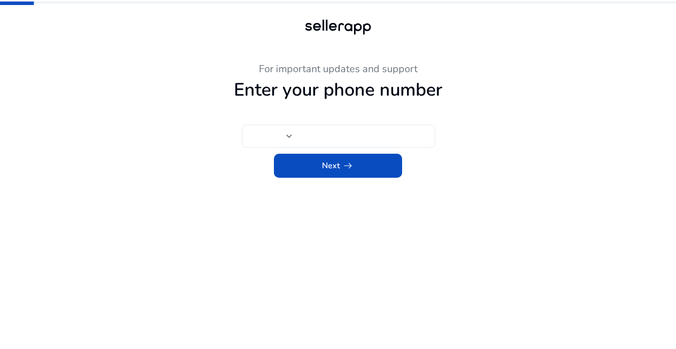
type input "**"
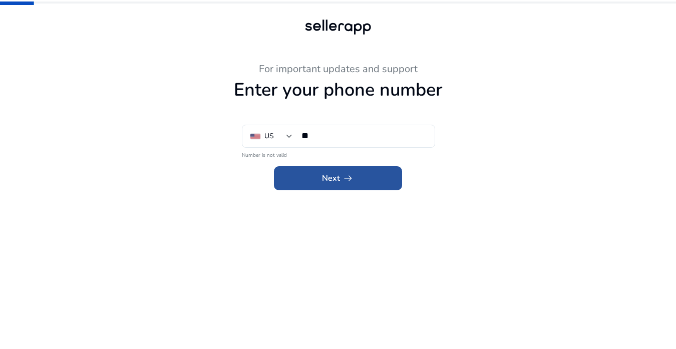
click at [332, 178] on span "Next arrow_right_alt" at bounding box center [338, 178] width 32 height 12
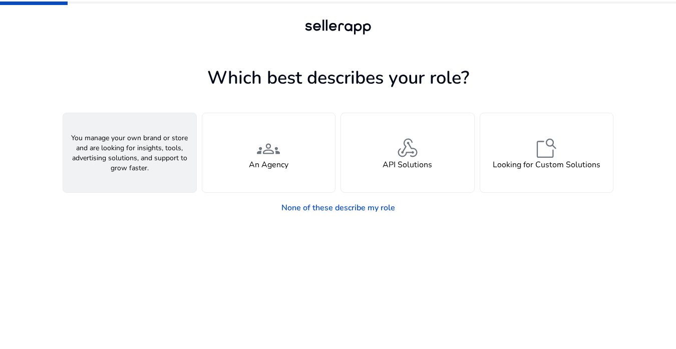
click at [136, 158] on span "person" at bounding box center [130, 148] width 24 height 24
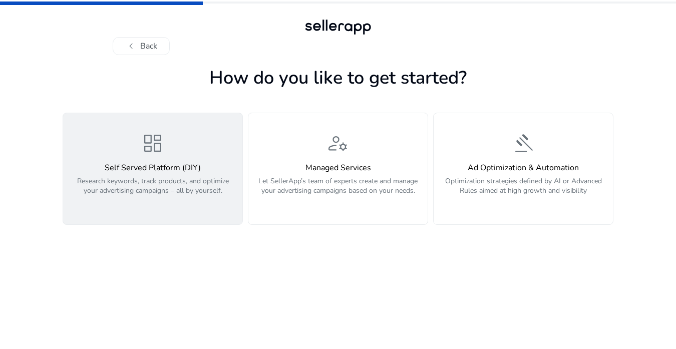
click at [152, 142] on span "dashboard" at bounding box center [153, 143] width 24 height 24
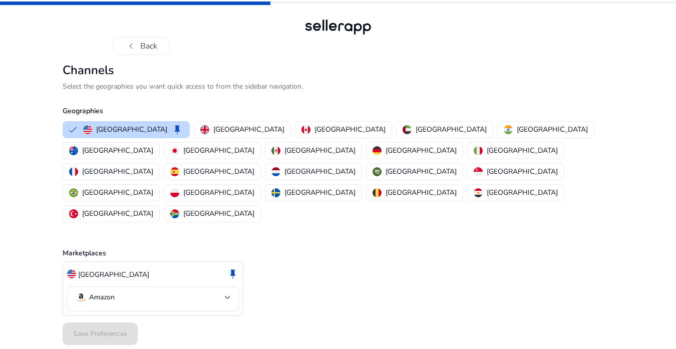
click at [305, 261] on div "United States keep Amazon" at bounding box center [338, 288] width 551 height 55
click at [148, 47] on button "chevron_left Back" at bounding box center [141, 46] width 57 height 18
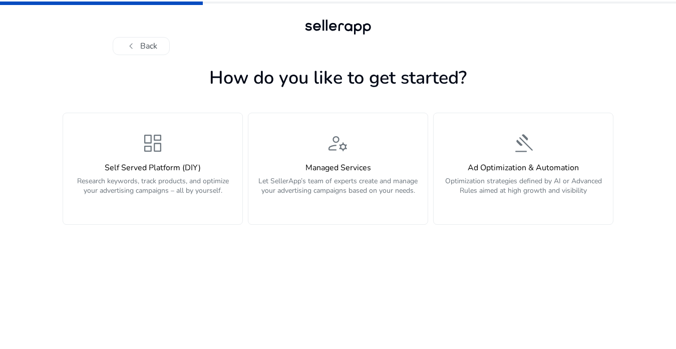
click at [268, 263] on app-personalize "How do you like to get started? dashboard Self Served Platform (DIY) Research k…" at bounding box center [338, 206] width 551 height 286
click at [152, 46] on button "chevron_left Back" at bounding box center [141, 46] width 57 height 18
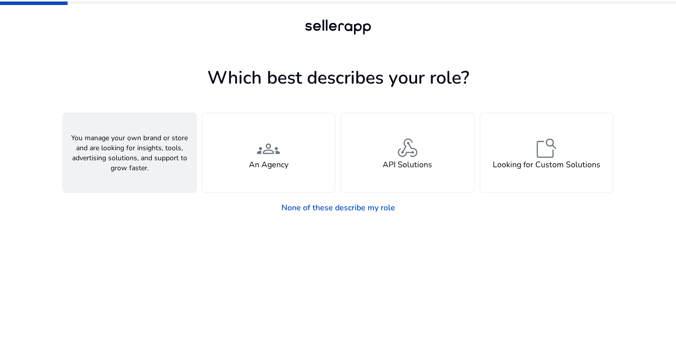
click at [128, 147] on span "person" at bounding box center [130, 148] width 24 height 24
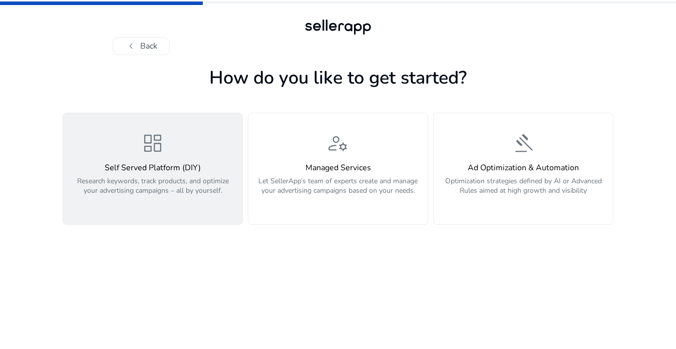
click at [152, 144] on span "dashboard" at bounding box center [153, 143] width 24 height 24
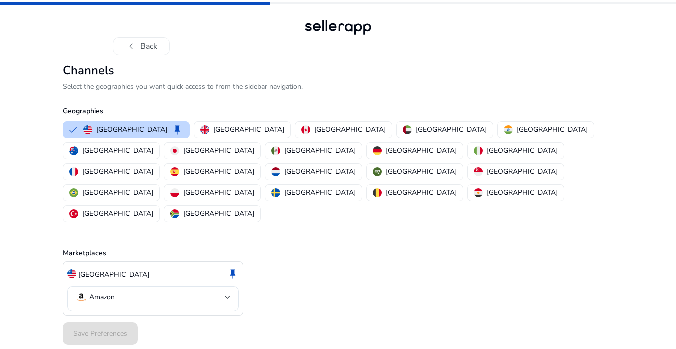
click at [252, 318] on div "Save Preferences" at bounding box center [338, 333] width 551 height 31
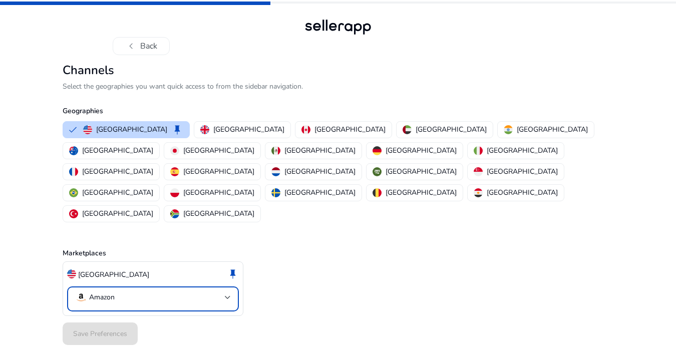
click at [229, 295] on div at bounding box center [228, 297] width 6 height 4
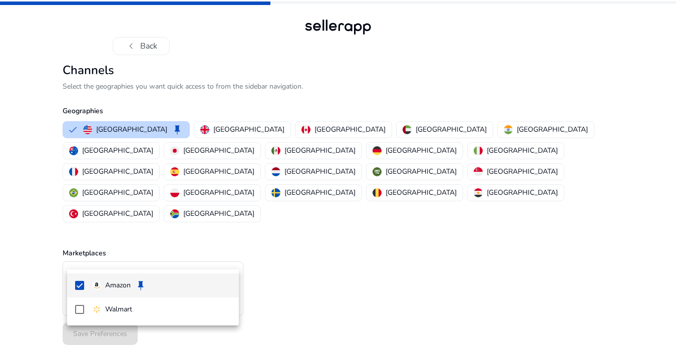
click at [123, 280] on p "Amazon" at bounding box center [118, 285] width 26 height 11
click at [134, 285] on span "Amazon" at bounding box center [161, 285] width 139 height 11
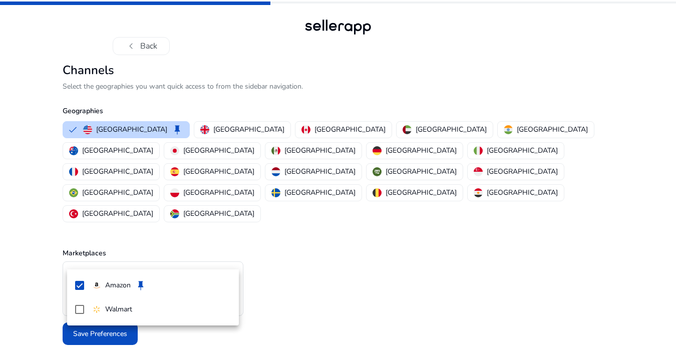
click at [56, 301] on div at bounding box center [338, 174] width 676 height 349
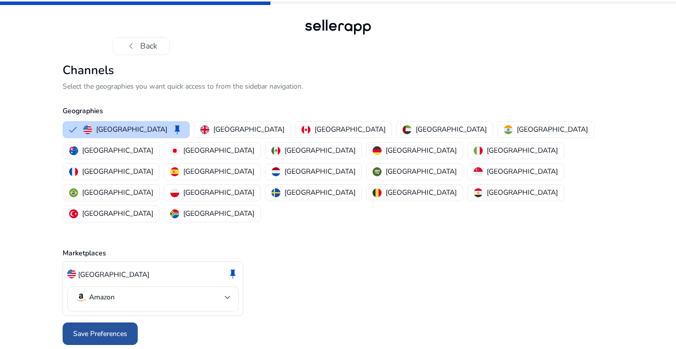
click at [99, 328] on span "Save Preferences" at bounding box center [100, 333] width 54 height 11
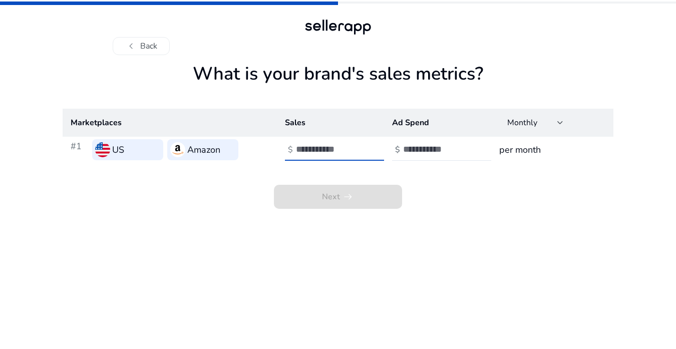
click at [322, 149] on input "number" at bounding box center [330, 149] width 68 height 11
type input "*"
click at [360, 148] on input "*" at bounding box center [330, 149] width 68 height 11
type input "*"
click at [466, 148] on input "*" at bounding box center [437, 149] width 68 height 11
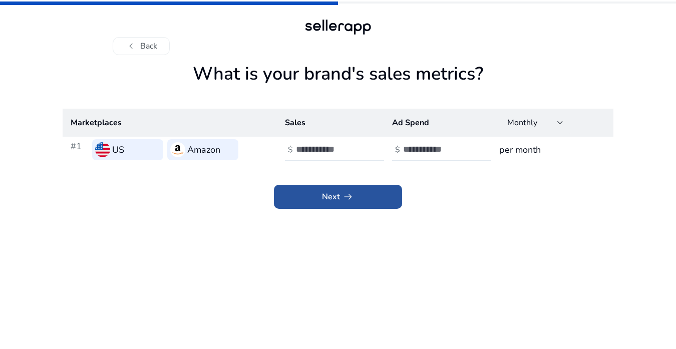
click at [340, 195] on app-icon "arrow_right_alt" at bounding box center [347, 197] width 14 height 12
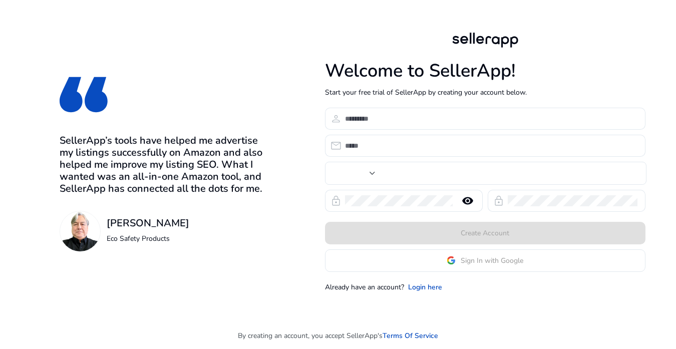
type input "**"
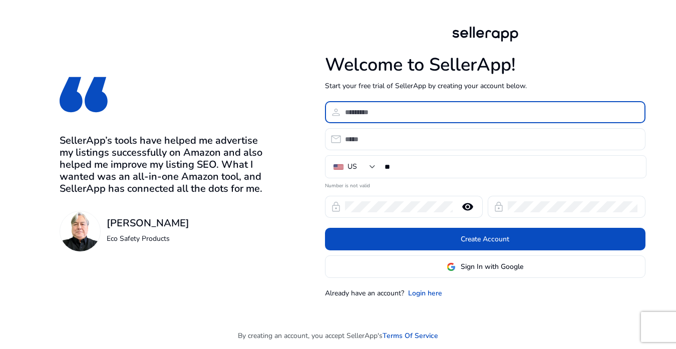
click at [401, 114] on input at bounding box center [491, 112] width 292 height 11
type input "**********"
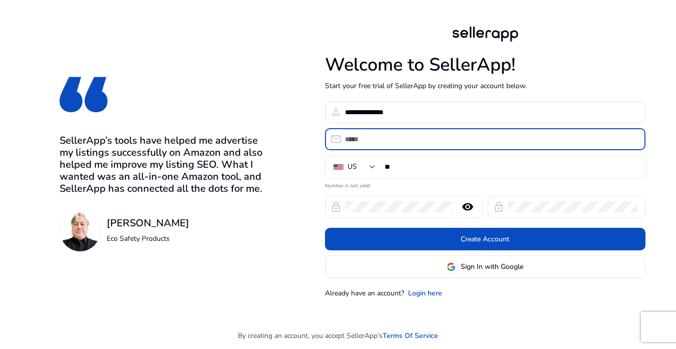
click at [381, 137] on input "email" at bounding box center [491, 139] width 292 height 11
type input "*"
type input "**********"
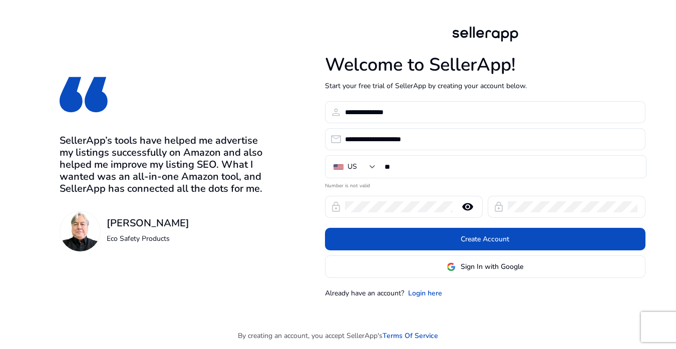
click at [402, 182] on mat-error "Number is not valid" at bounding box center [485, 184] width 320 height 11
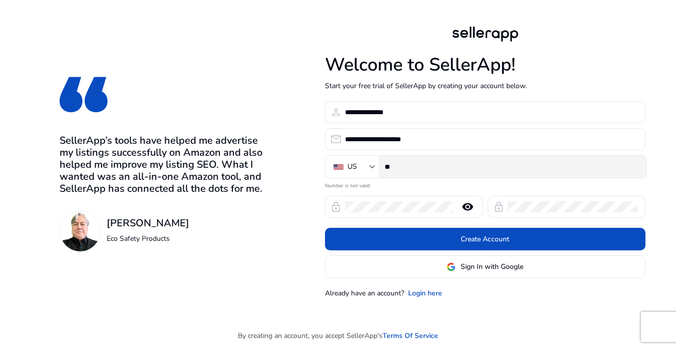
click at [406, 166] on input "**" at bounding box center [510, 166] width 253 height 11
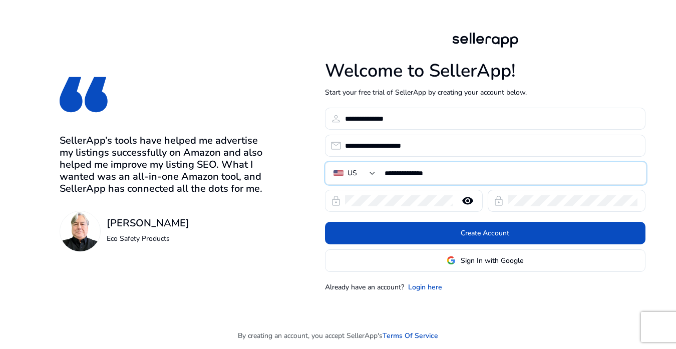
type input "**********"
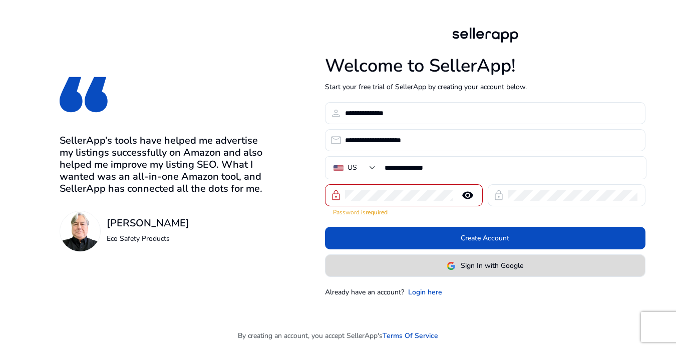
click at [471, 262] on span "Sign In with Google" at bounding box center [492, 265] width 63 height 11
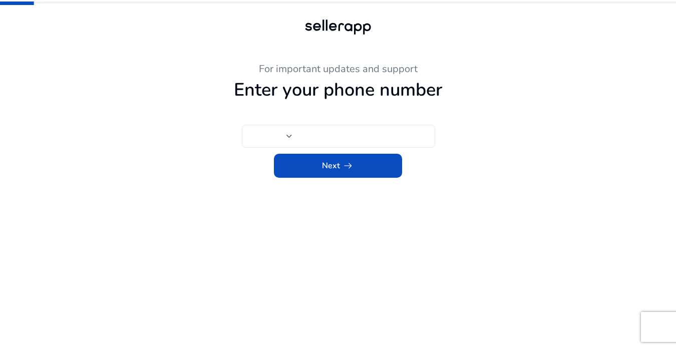
type input "**"
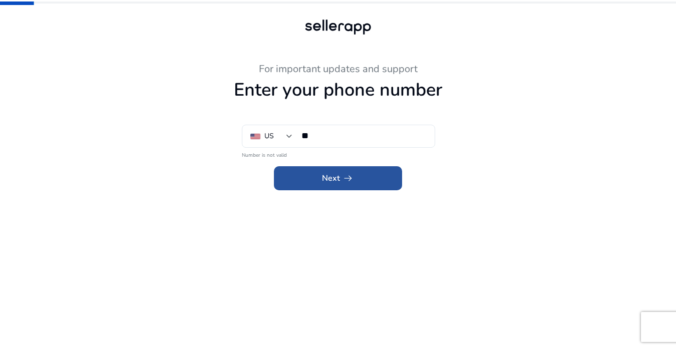
click at [340, 173] on app-icon "arrow_right_alt" at bounding box center [347, 178] width 14 height 12
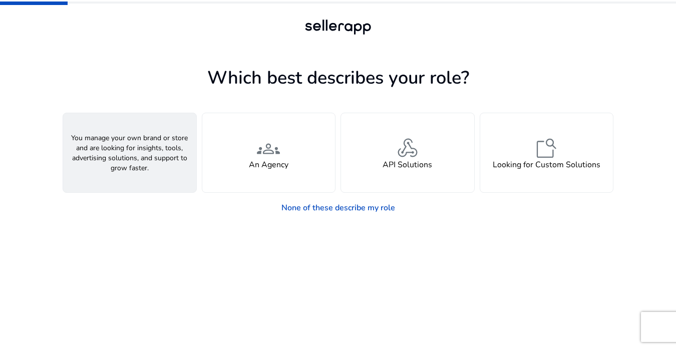
click at [136, 150] on span "person" at bounding box center [130, 148] width 24 height 24
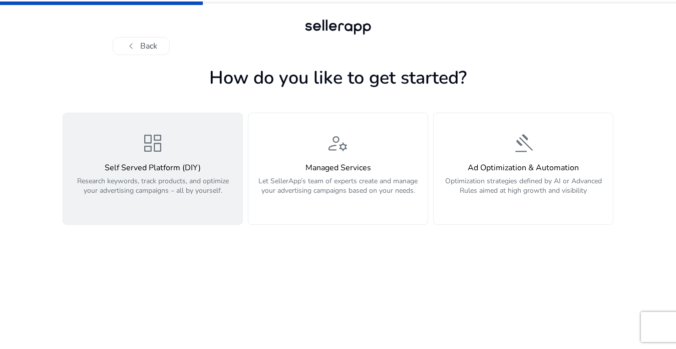
click at [149, 153] on span "dashboard" at bounding box center [153, 143] width 24 height 24
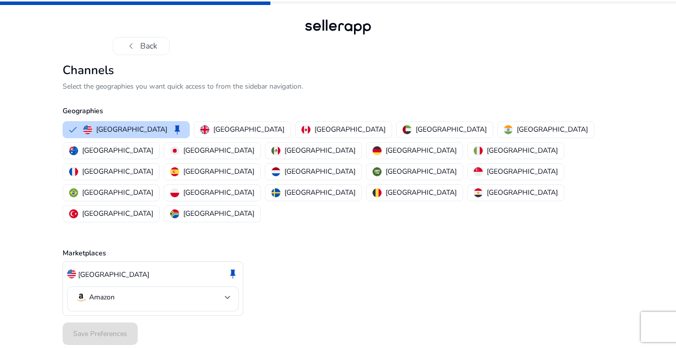
click at [177, 318] on div "Save Preferences" at bounding box center [338, 333] width 551 height 31
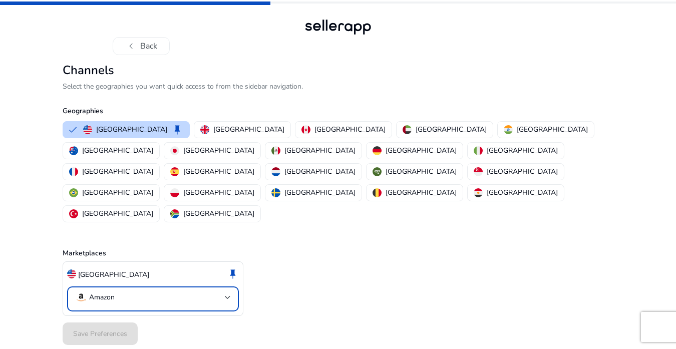
click at [227, 291] on div at bounding box center [228, 297] width 6 height 12
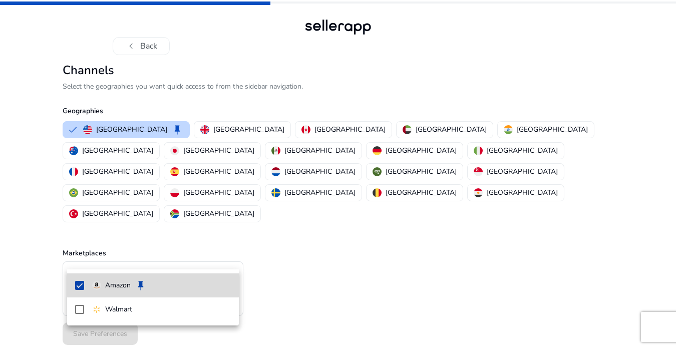
click at [183, 288] on span "Amazon keep" at bounding box center [161, 285] width 139 height 12
click at [80, 284] on mat-pseudo-checkbox at bounding box center [79, 285] width 9 height 9
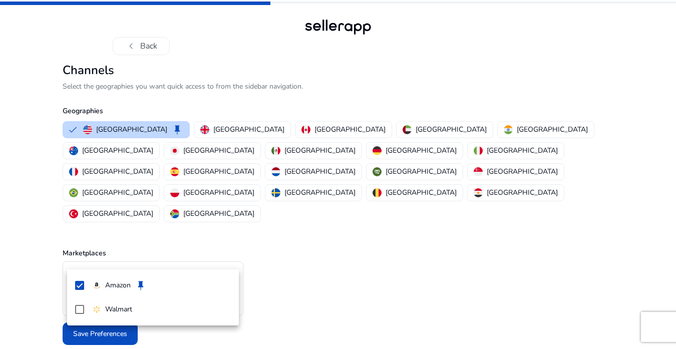
click at [65, 297] on div at bounding box center [338, 174] width 676 height 349
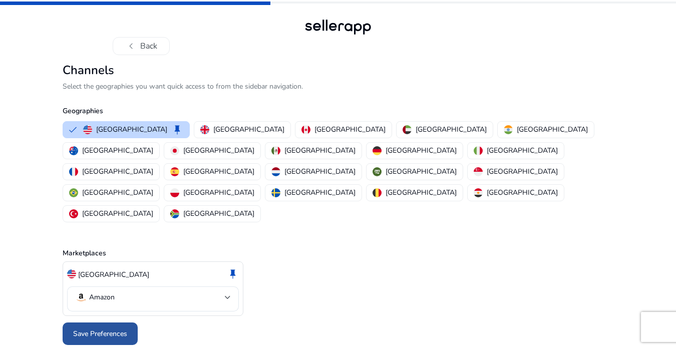
click at [97, 322] on span at bounding box center [100, 334] width 75 height 24
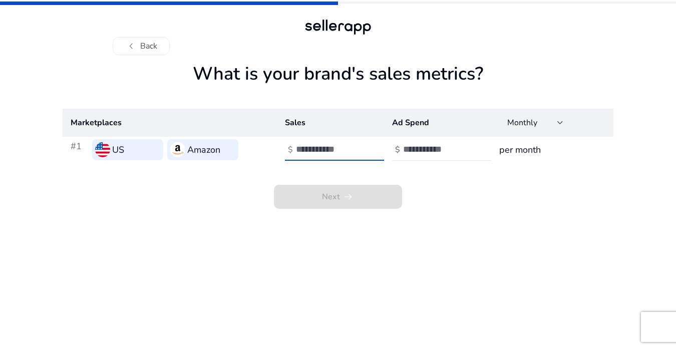
click at [341, 153] on input "number" at bounding box center [330, 149] width 68 height 11
type input "*"
click at [359, 146] on input "*" at bounding box center [330, 149] width 68 height 11
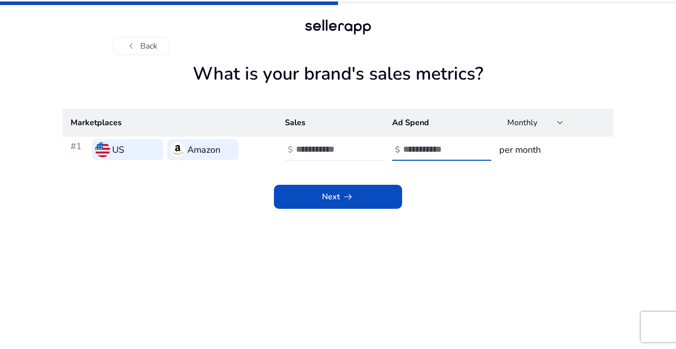
type input "*"
click at [466, 146] on input "*" at bounding box center [437, 149] width 68 height 11
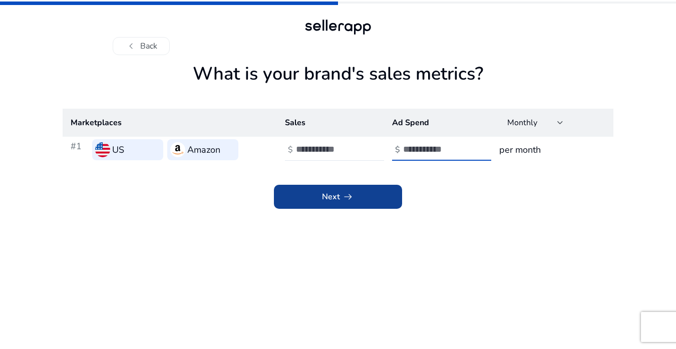
click at [340, 198] on app-icon "arrow_right_alt" at bounding box center [347, 197] width 14 height 12
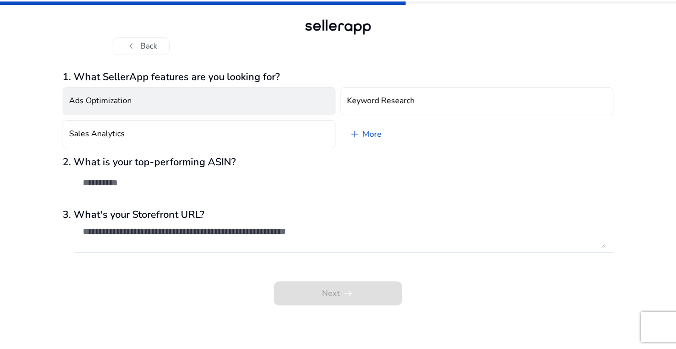
click at [293, 95] on button "Ads Optimization" at bounding box center [199, 101] width 273 height 28
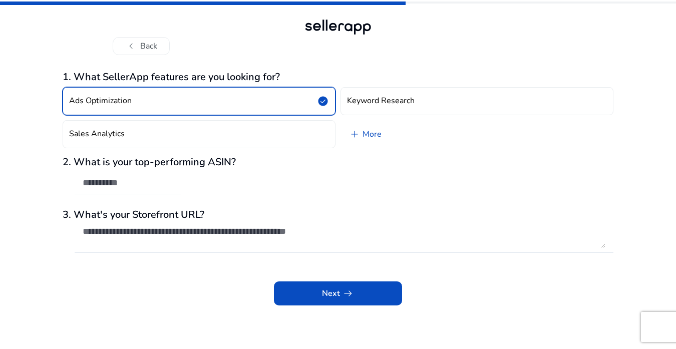
click at [326, 100] on span "check_circle" at bounding box center [323, 101] width 12 height 12
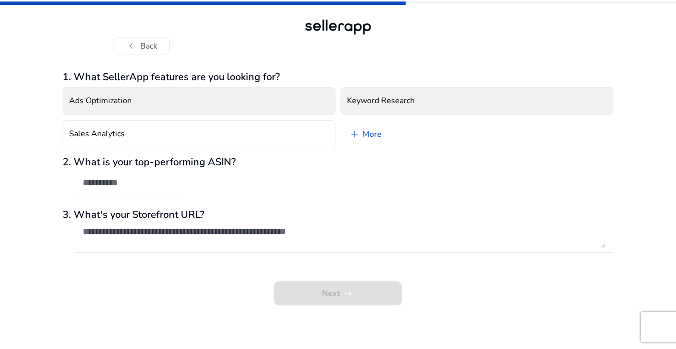
click at [411, 100] on h4 "Keyword Research" at bounding box center [381, 101] width 68 height 10
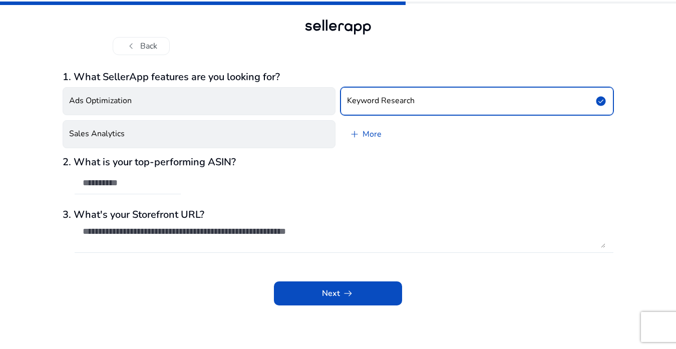
click at [324, 137] on button "Sales Analytics" at bounding box center [199, 134] width 273 height 28
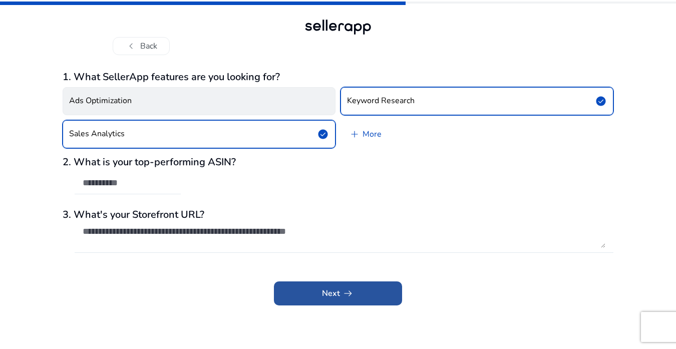
click at [342, 289] on span "arrow_right_alt" at bounding box center [348, 293] width 12 height 12
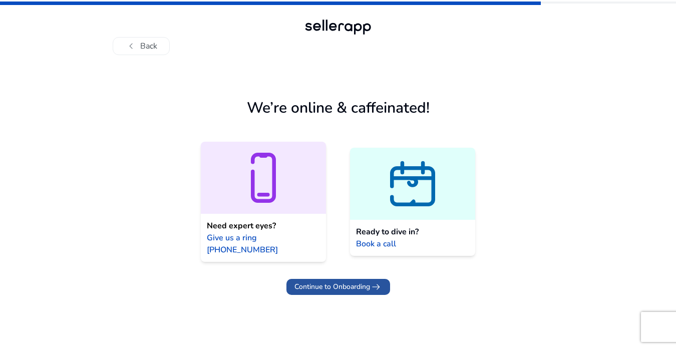
click at [336, 281] on span "Continue to Onboarding" at bounding box center [332, 286] width 76 height 11
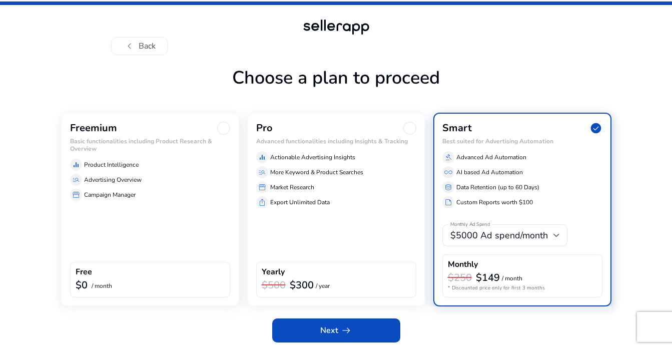
click at [121, 138] on h6 "Basic functionalities including Product Research & Overview" at bounding box center [150, 145] width 160 height 15
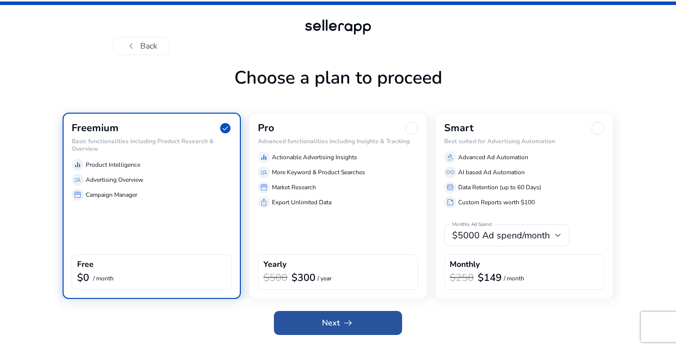
click at [337, 323] on span "Next arrow_right_alt" at bounding box center [338, 323] width 32 height 12
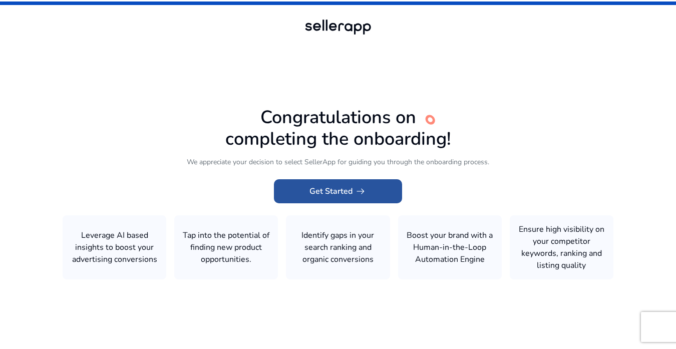
click at [338, 189] on span "Get Started arrow_right_alt" at bounding box center [337, 191] width 57 height 12
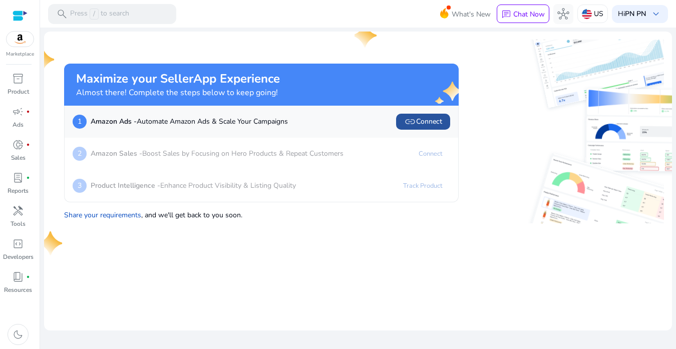
click at [421, 122] on span "link Connect" at bounding box center [423, 122] width 38 height 12
click at [162, 157] on p "Amazon Sales - Boost Sales by Focusing on Hero Products & Repeat Customers" at bounding box center [217, 153] width 253 height 11
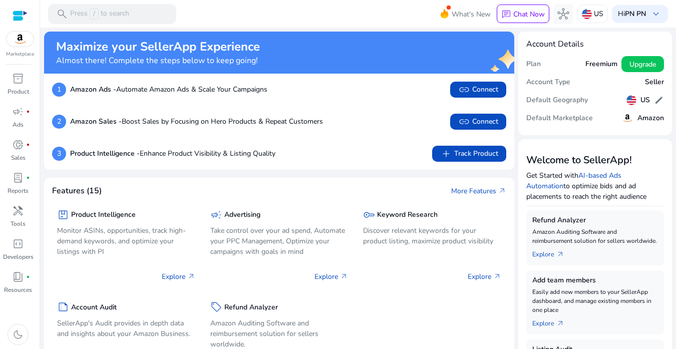
drag, startPoint x: 478, startPoint y: 116, endPoint x: 417, endPoint y: 155, distance: 71.8
click at [417, 155] on div "1 Amazon Ads - Automate Amazon Ads & Scale Your Campaigns link Connect 2 Amazon…" at bounding box center [279, 122] width 470 height 96
click at [388, 125] on div "2 Amazon Sales - Boost Sales by Focusing on Hero Products & Repeat Customers li…" at bounding box center [279, 122] width 454 height 16
click at [483, 122] on span "link Connect" at bounding box center [478, 122] width 40 height 12
